Goal: Information Seeking & Learning: Find specific fact

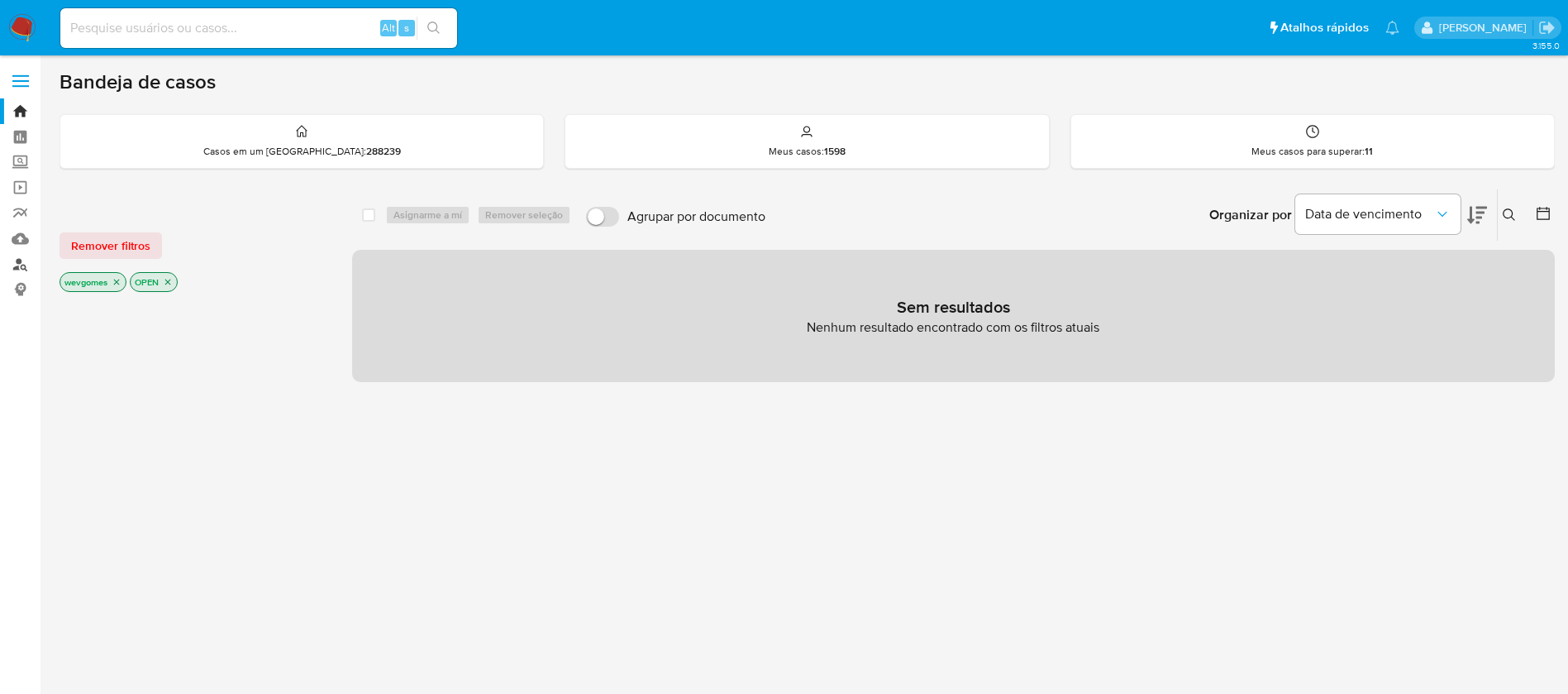
click at [30, 266] on link "Localizador de pessoas" at bounding box center [99, 264] width 197 height 25
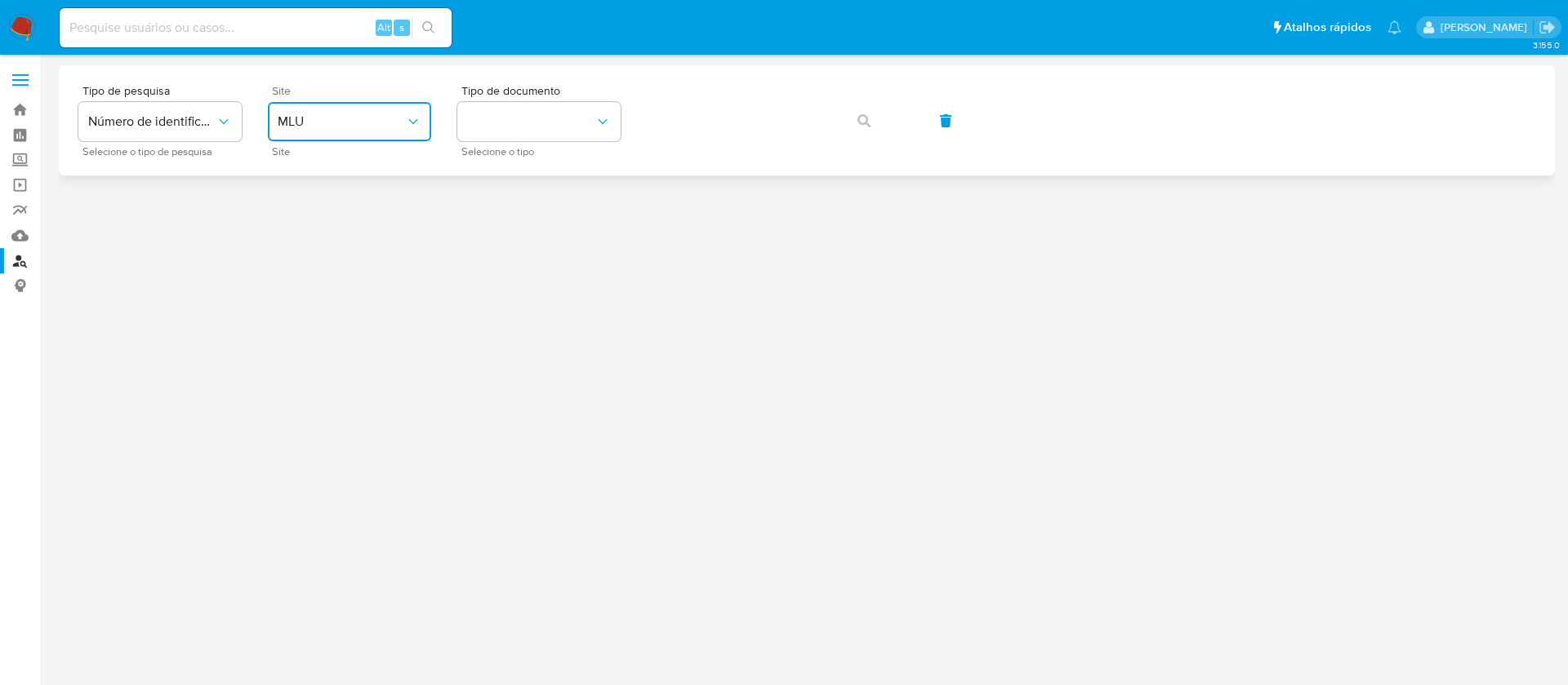
click at [427, 123] on button "MLU" at bounding box center [349, 121] width 163 height 39
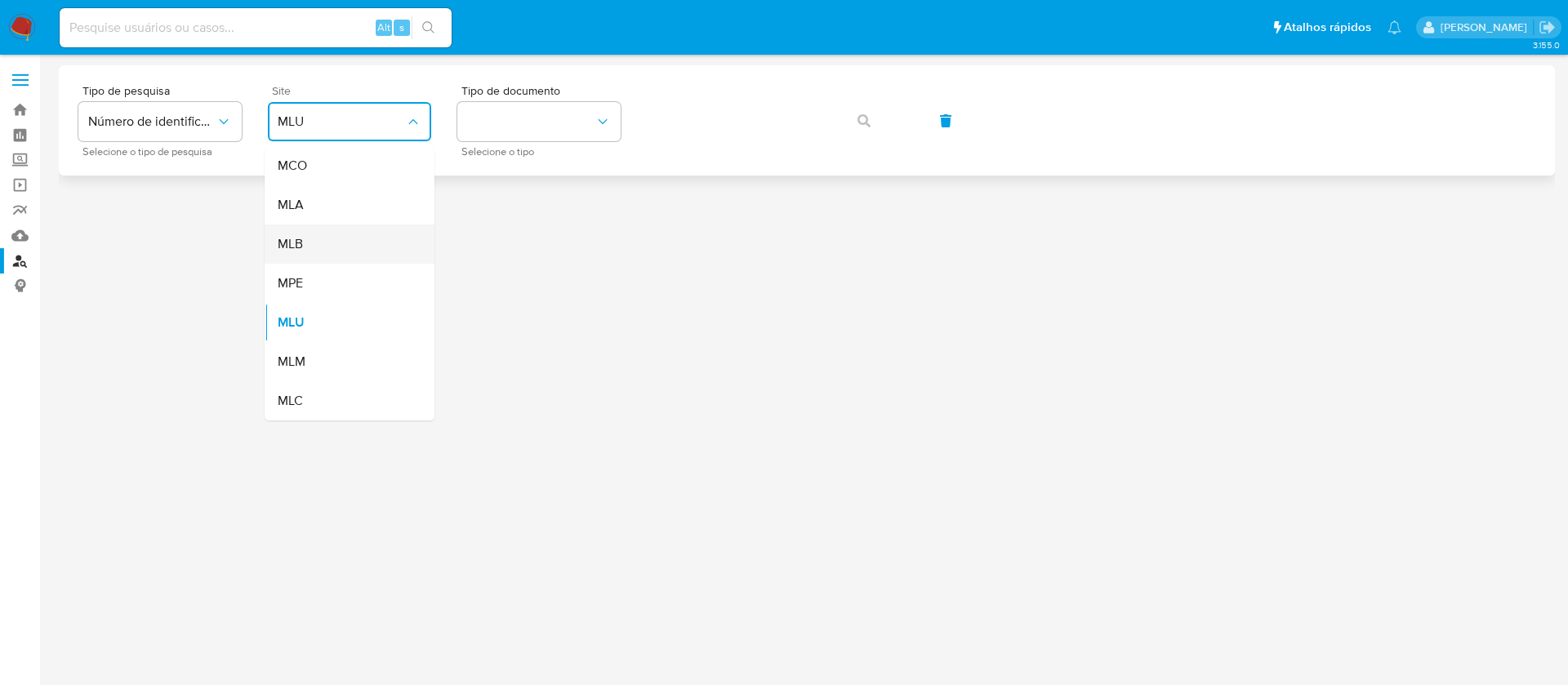
click at [303, 246] on span "MLB" at bounding box center [290, 244] width 25 height 16
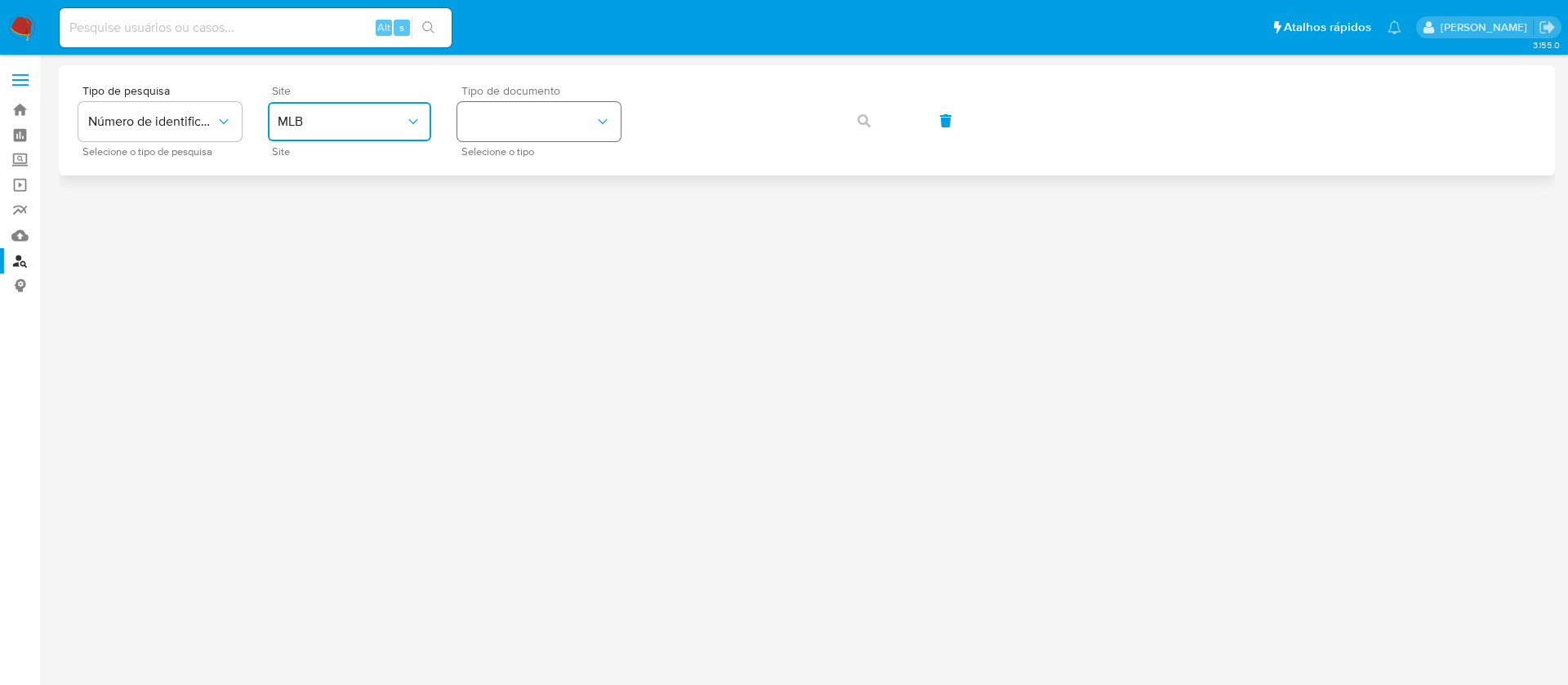
click at [484, 134] on button "identificationType" at bounding box center [539, 121] width 163 height 39
click at [492, 182] on span "CNPJ" at bounding box center [482, 184] width 30 height 15
drag, startPoint x: 869, startPoint y: 127, endPoint x: 881, endPoint y: 143, distance: 20.0
click at [870, 127] on span "button" at bounding box center [864, 121] width 13 height 36
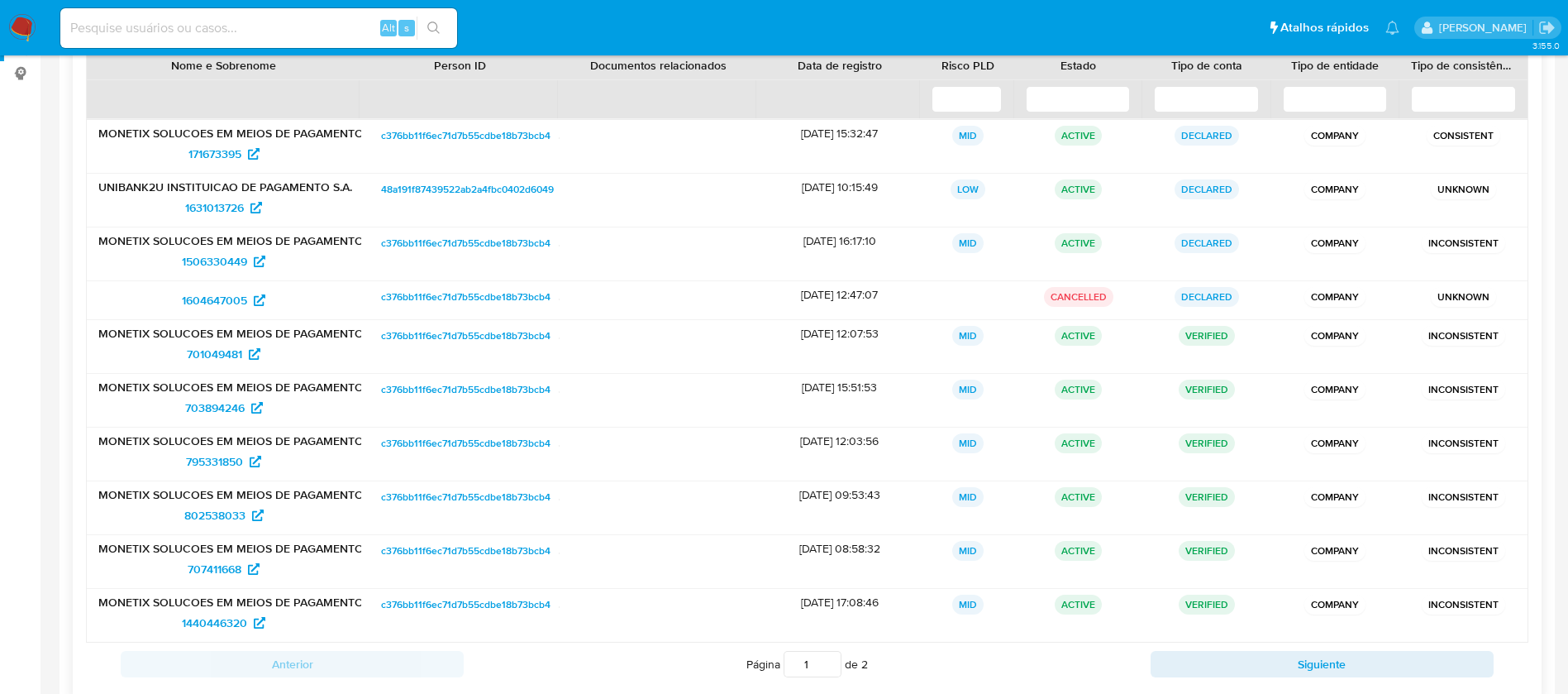
scroll to position [258, 0]
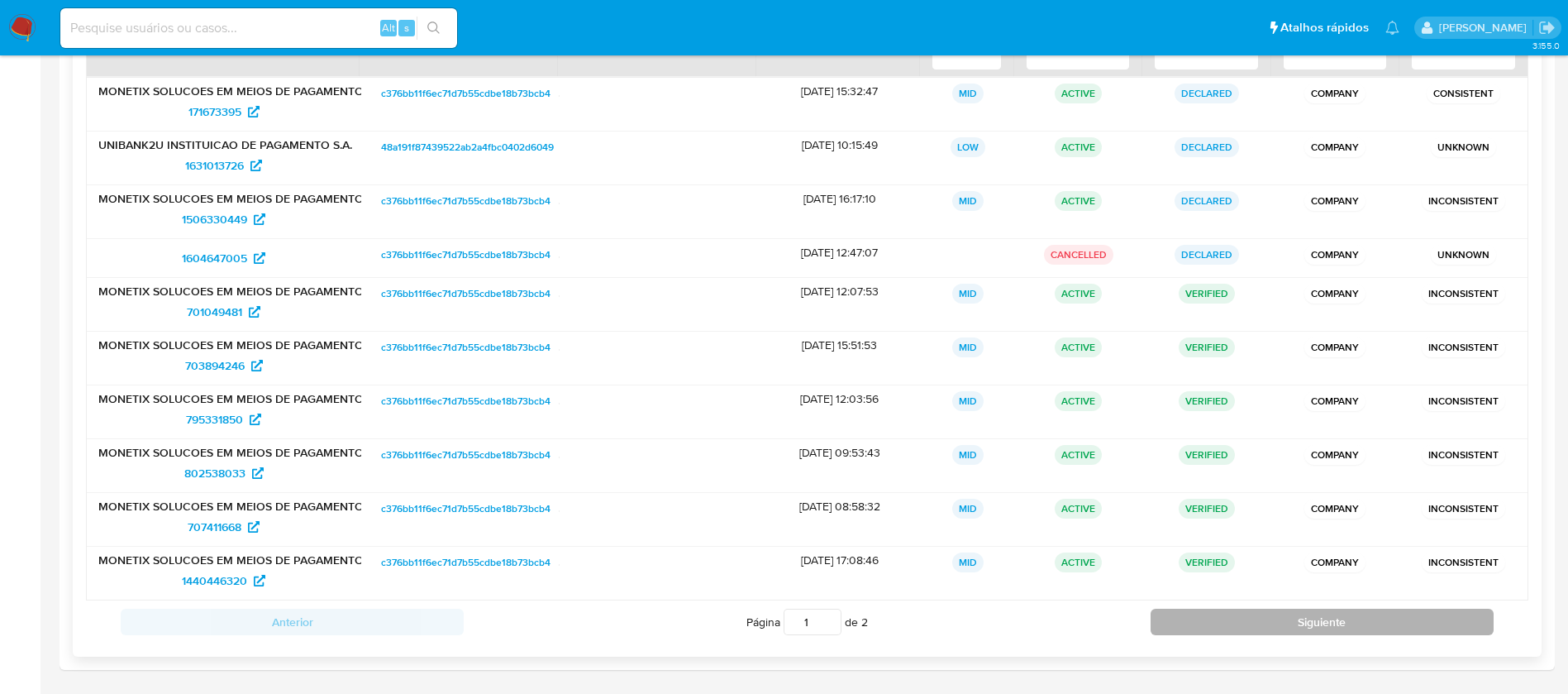
click at [1172, 618] on button "Siguiente" at bounding box center [1322, 622] width 343 height 26
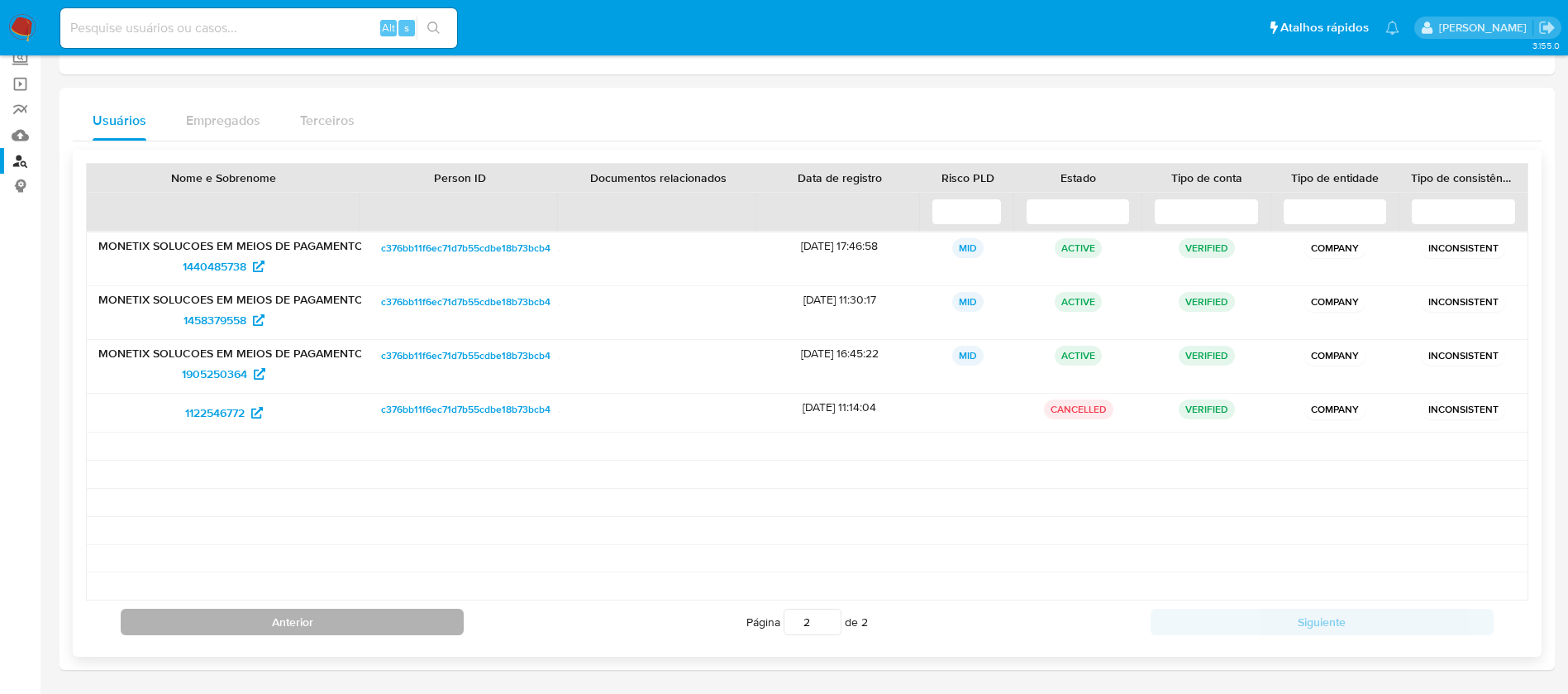
click at [284, 630] on button "Anterior" at bounding box center [291, 622] width 343 height 26
type input "1"
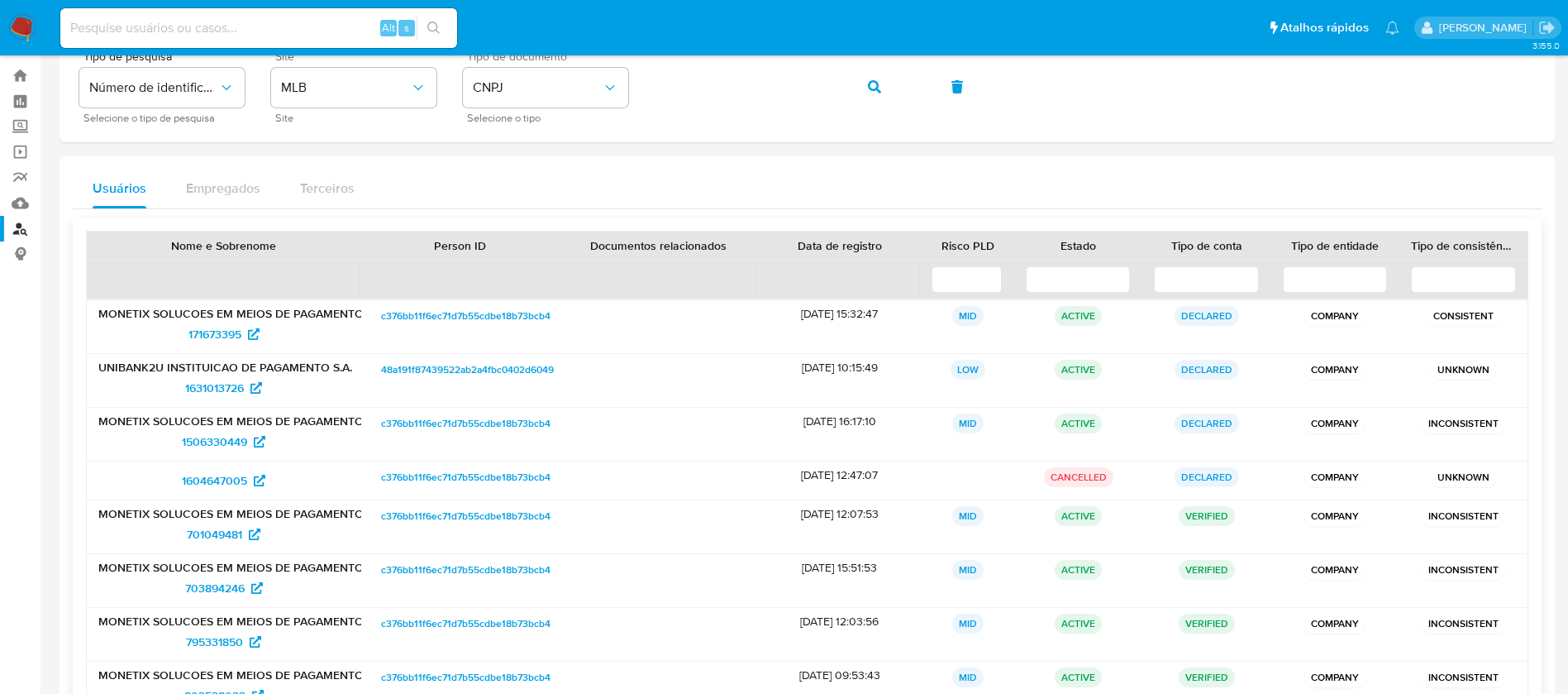
scroll to position [0, 0]
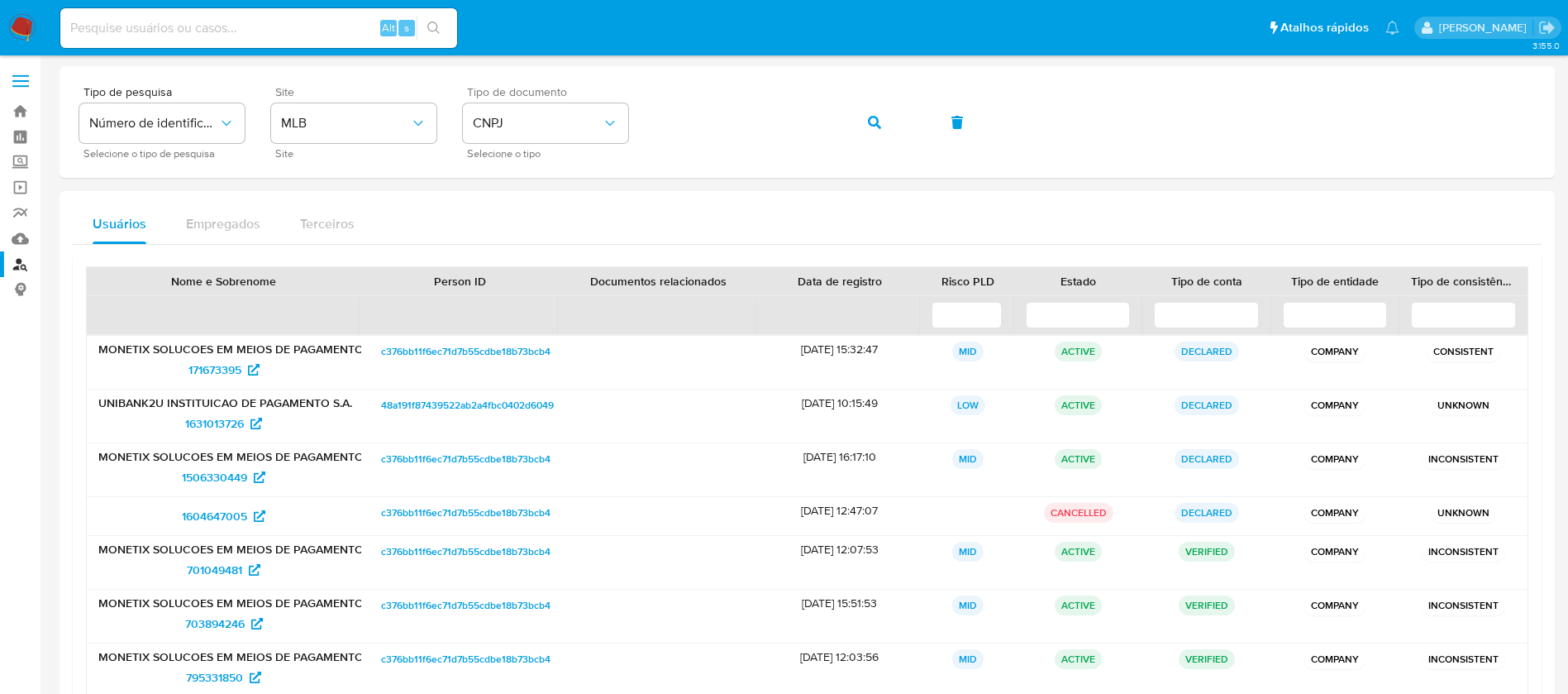
click at [17, 37] on img at bounding box center [22, 28] width 28 height 28
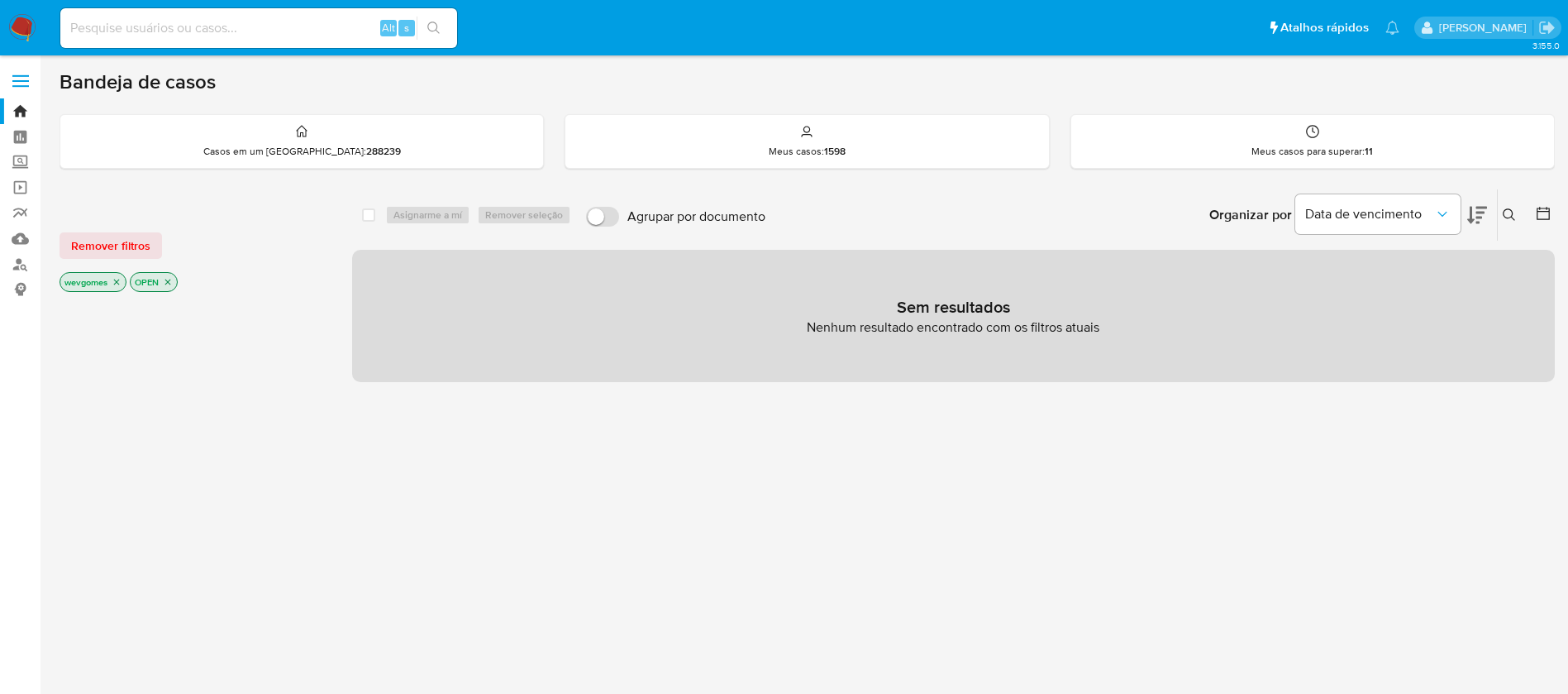
click at [18, 34] on img at bounding box center [22, 28] width 28 height 28
